Goal: Find contact information: Find contact information

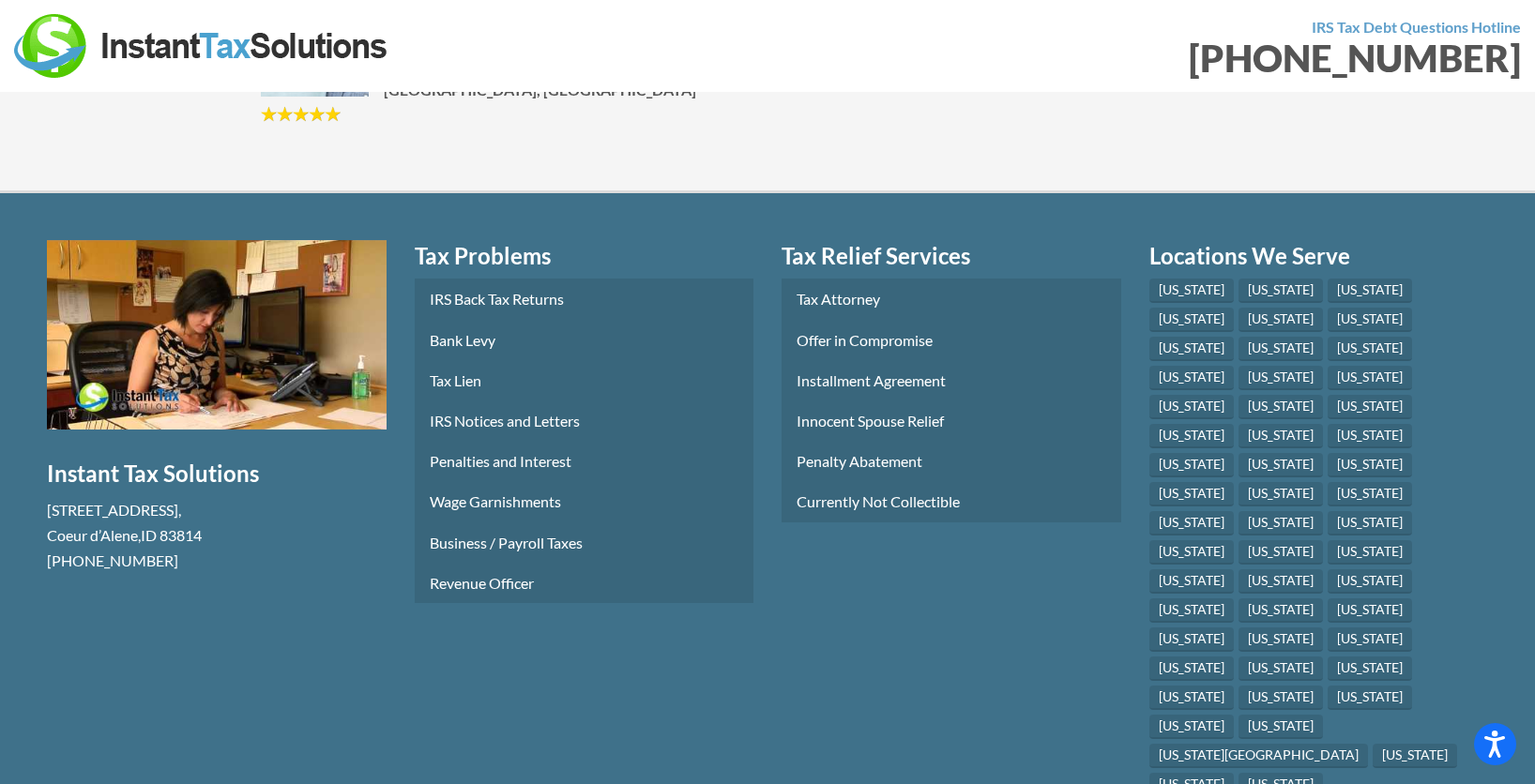
scroll to position [9974, 0]
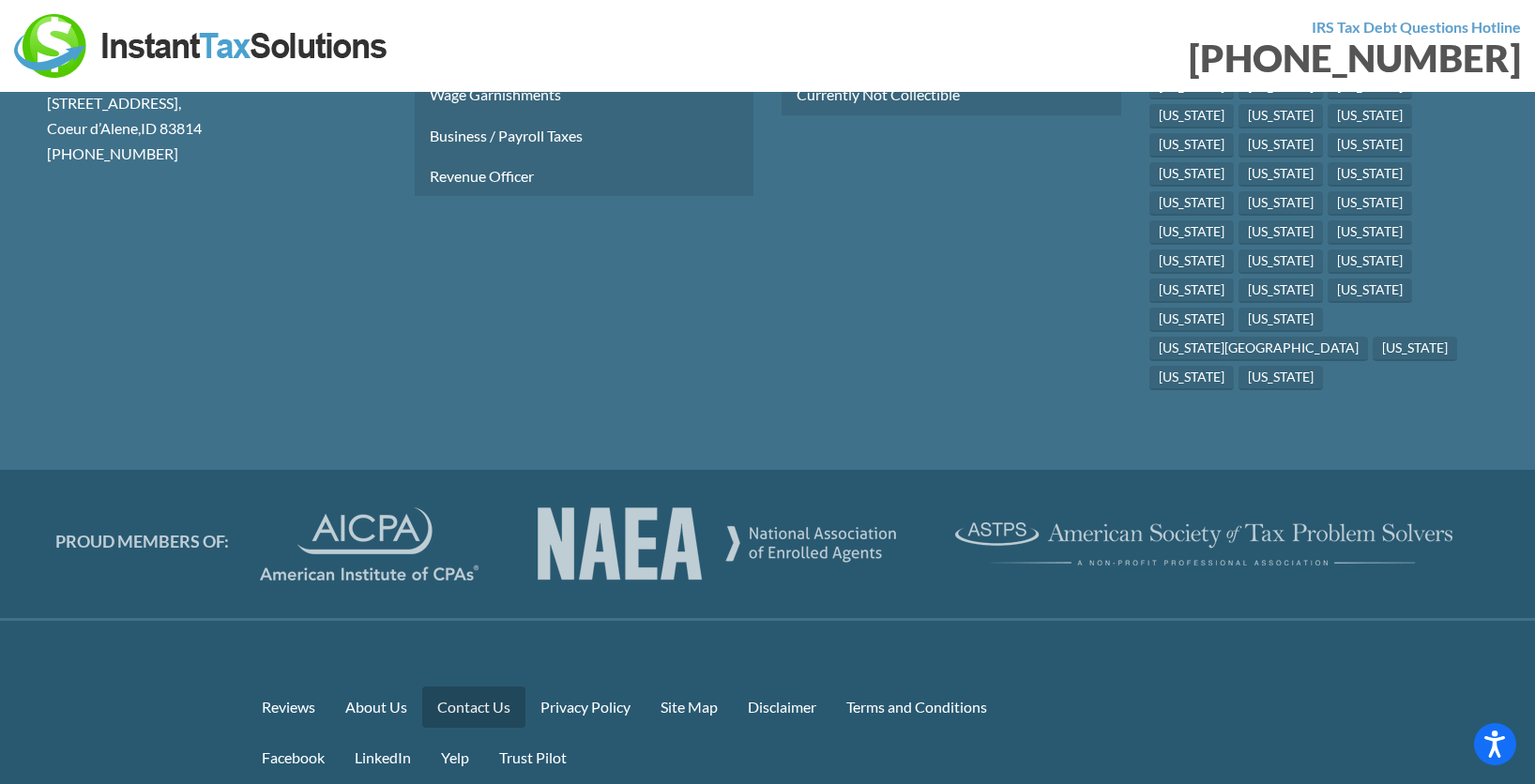
click at [458, 687] on link "Contact Us" at bounding box center [473, 707] width 103 height 40
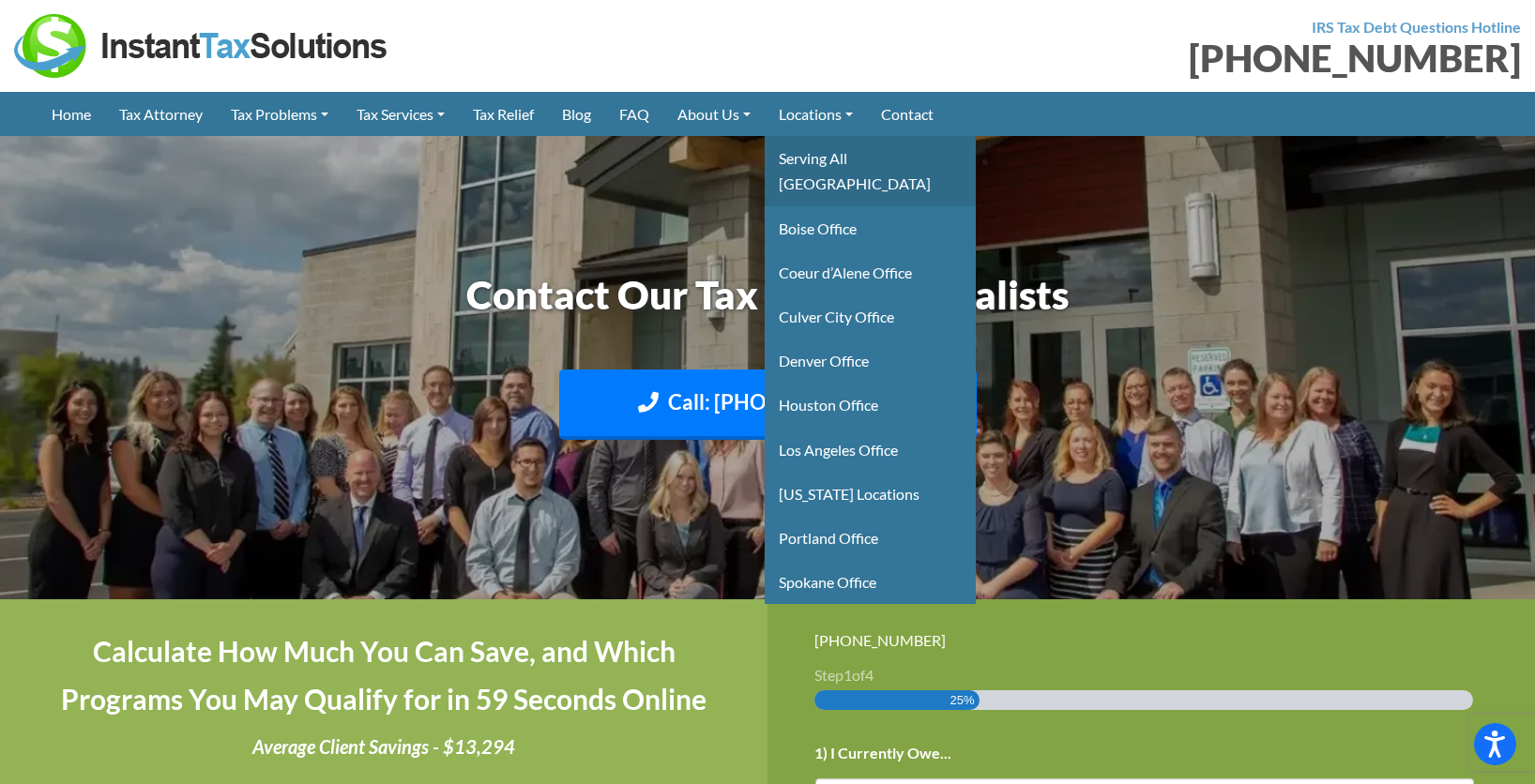
click at [834, 155] on link "Serving All [GEOGRAPHIC_DATA]" at bounding box center [871, 171] width 211 height 69
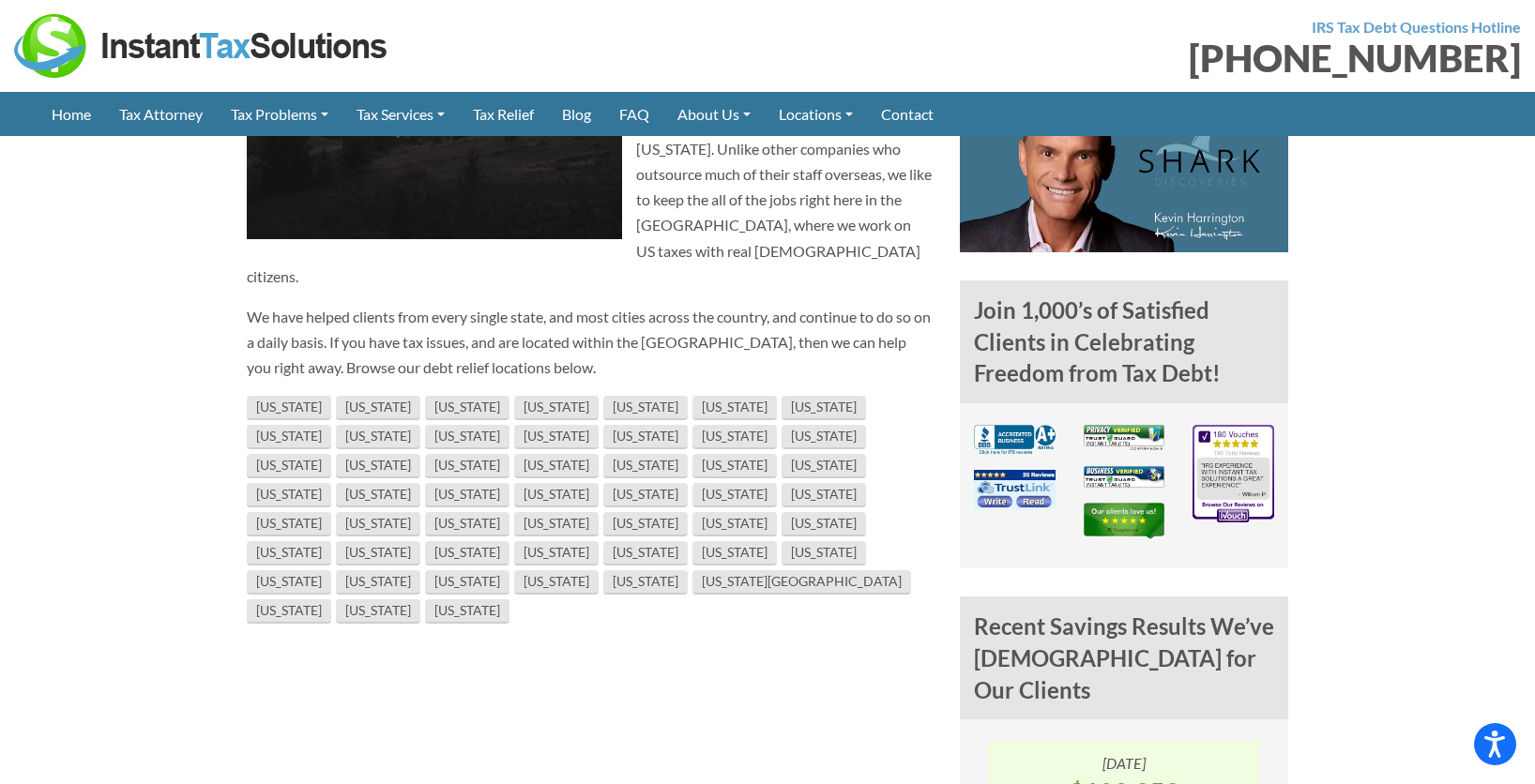
scroll to position [1126, 0]
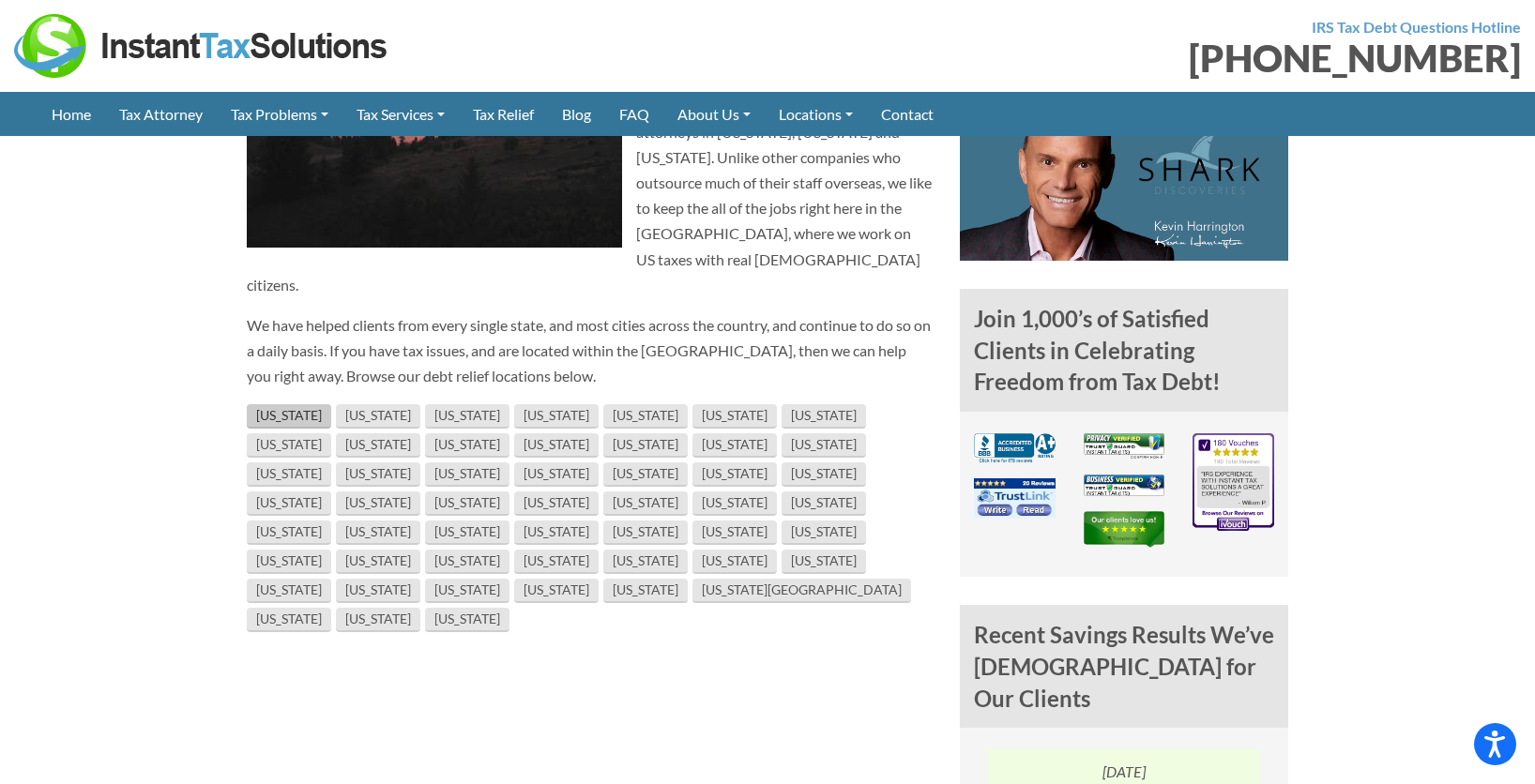
click at [272, 404] on link "[US_STATE]" at bounding box center [289, 416] width 85 height 24
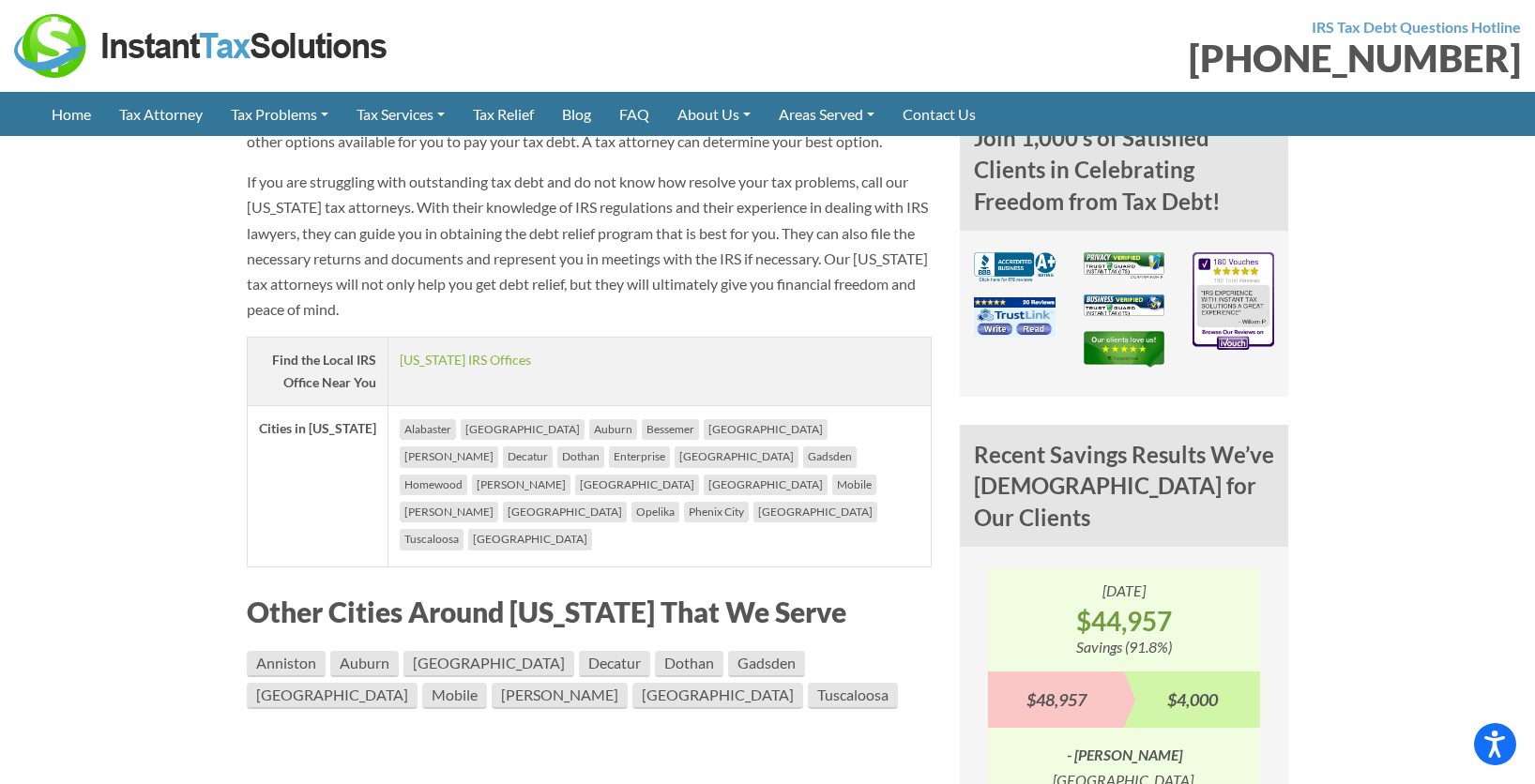
scroll to position [1219, 0]
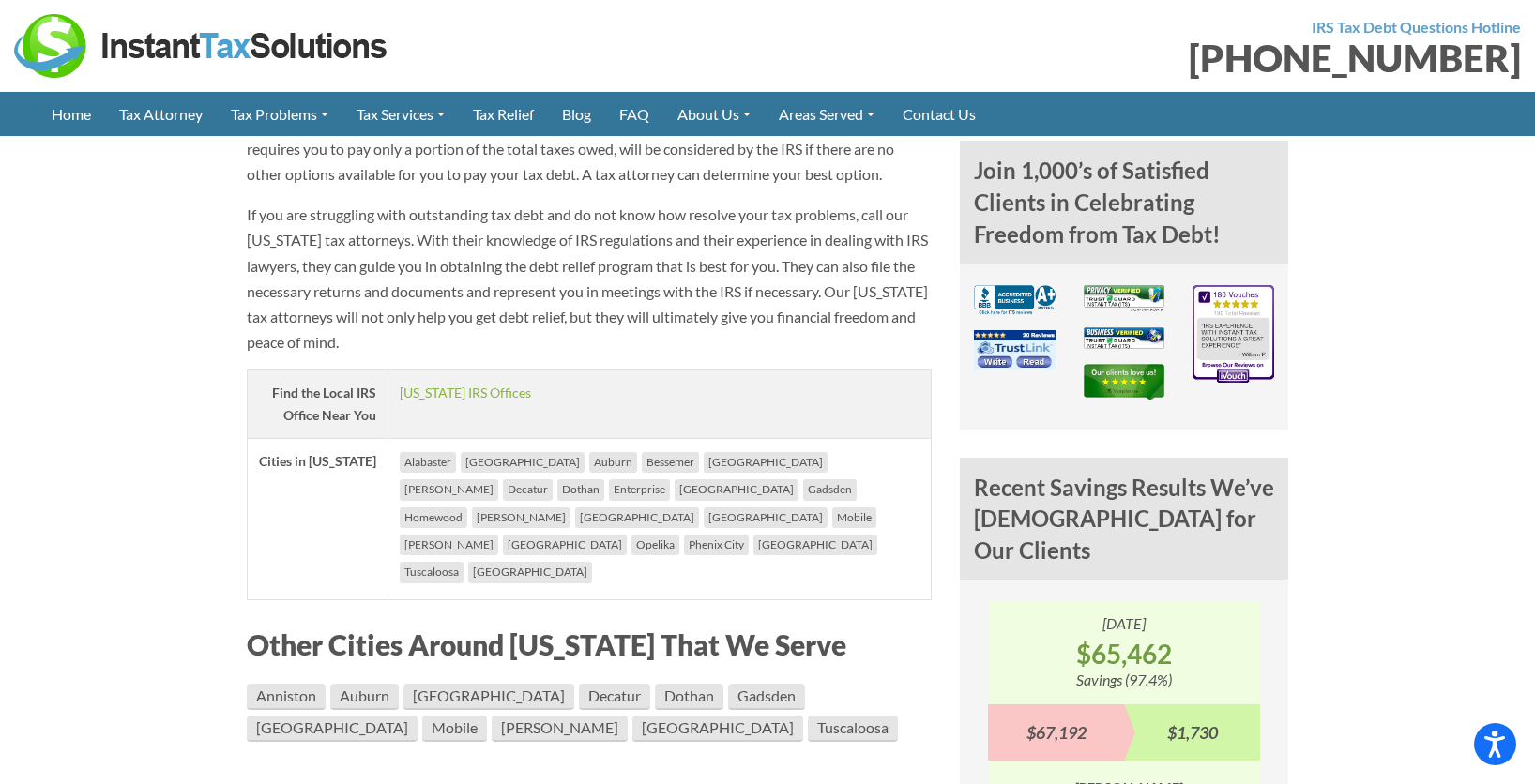
click at [704, 464] on li "Birmingham" at bounding box center [765, 462] width 124 height 20
click at [704, 459] on li "Birmingham" at bounding box center [765, 462] width 124 height 20
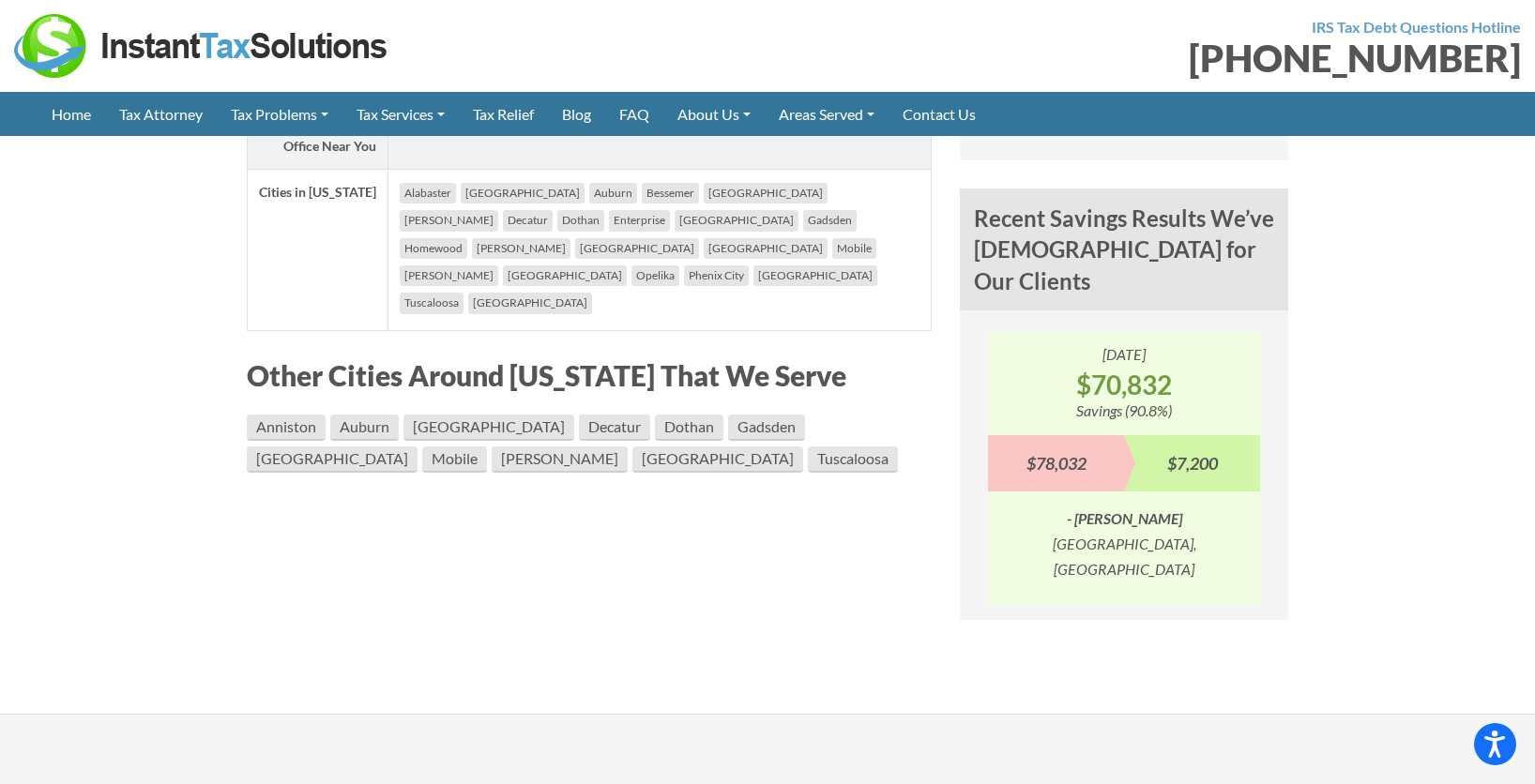
scroll to position [1501, 0]
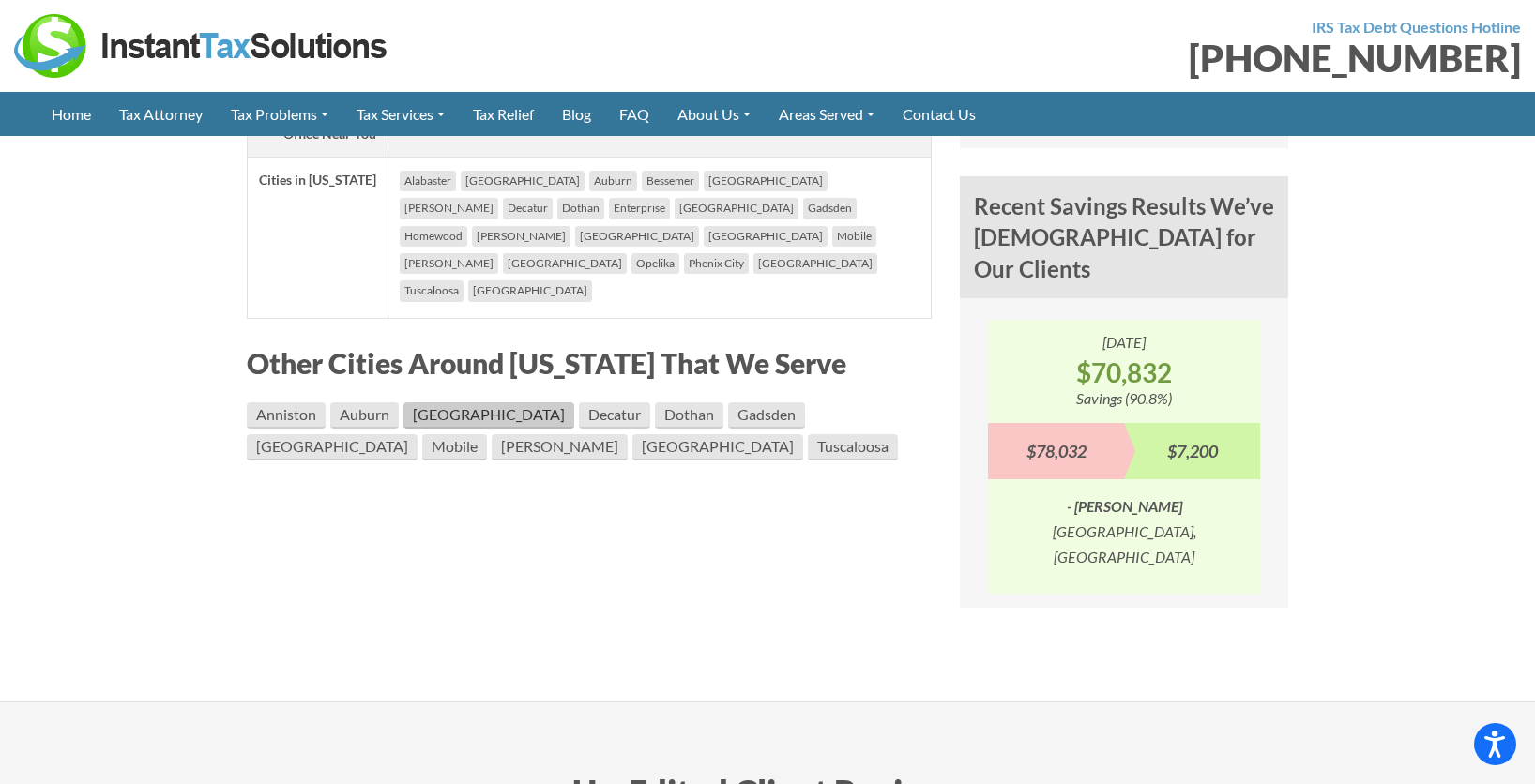
click at [448, 403] on link "Birmingham" at bounding box center [489, 415] width 171 height 26
